Goal: Find specific page/section: Find specific page/section

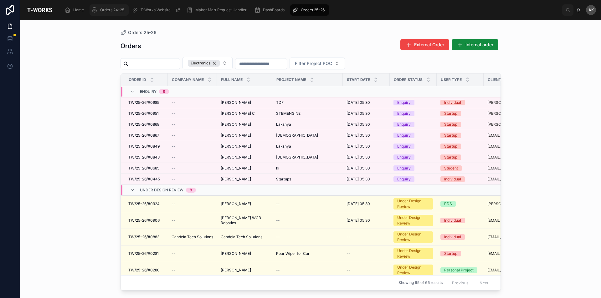
click at [114, 12] on span "Orders 24-25" at bounding box center [112, 10] width 24 height 5
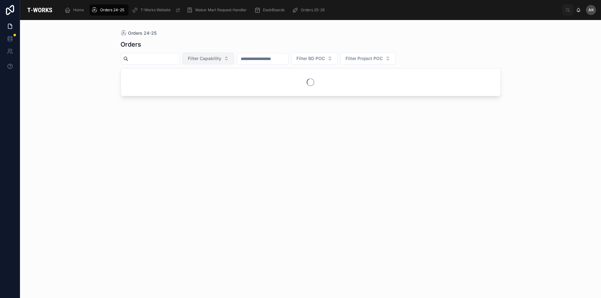
click at [221, 59] on span "Filter Capability" at bounding box center [204, 58] width 33 height 6
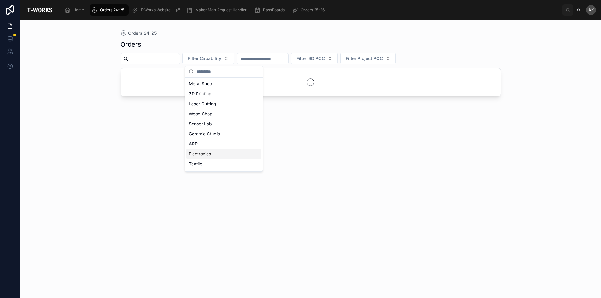
click at [213, 154] on div "Electronics" at bounding box center [223, 154] width 75 height 10
click at [518, 117] on div "Orders 24-25 Orders Electronics Filter BD POC Filter Project POC" at bounding box center [310, 159] width 581 height 278
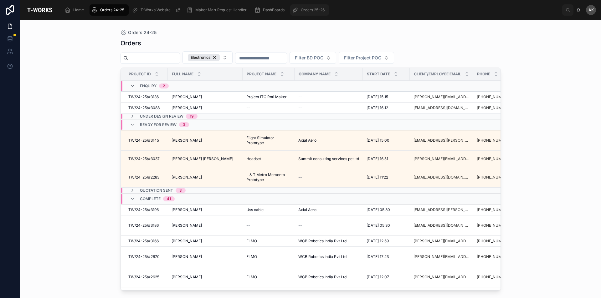
click at [310, 8] on span "Orders 25-26" at bounding box center [313, 10] width 24 height 5
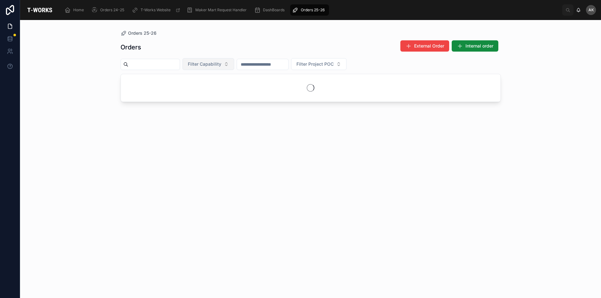
click at [234, 66] on button "Filter Capability" at bounding box center [208, 64] width 52 height 12
click at [234, 156] on div "Electronics" at bounding box center [223, 160] width 75 height 10
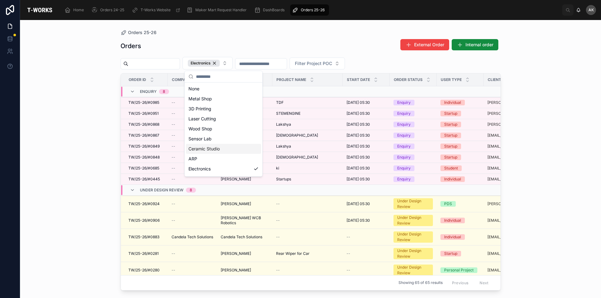
click at [566, 145] on div "Orders 25-26 Orders External Order Internal order Electronics Filter Project PO…" at bounding box center [310, 159] width 581 height 278
